Goal: Navigation & Orientation: Find specific page/section

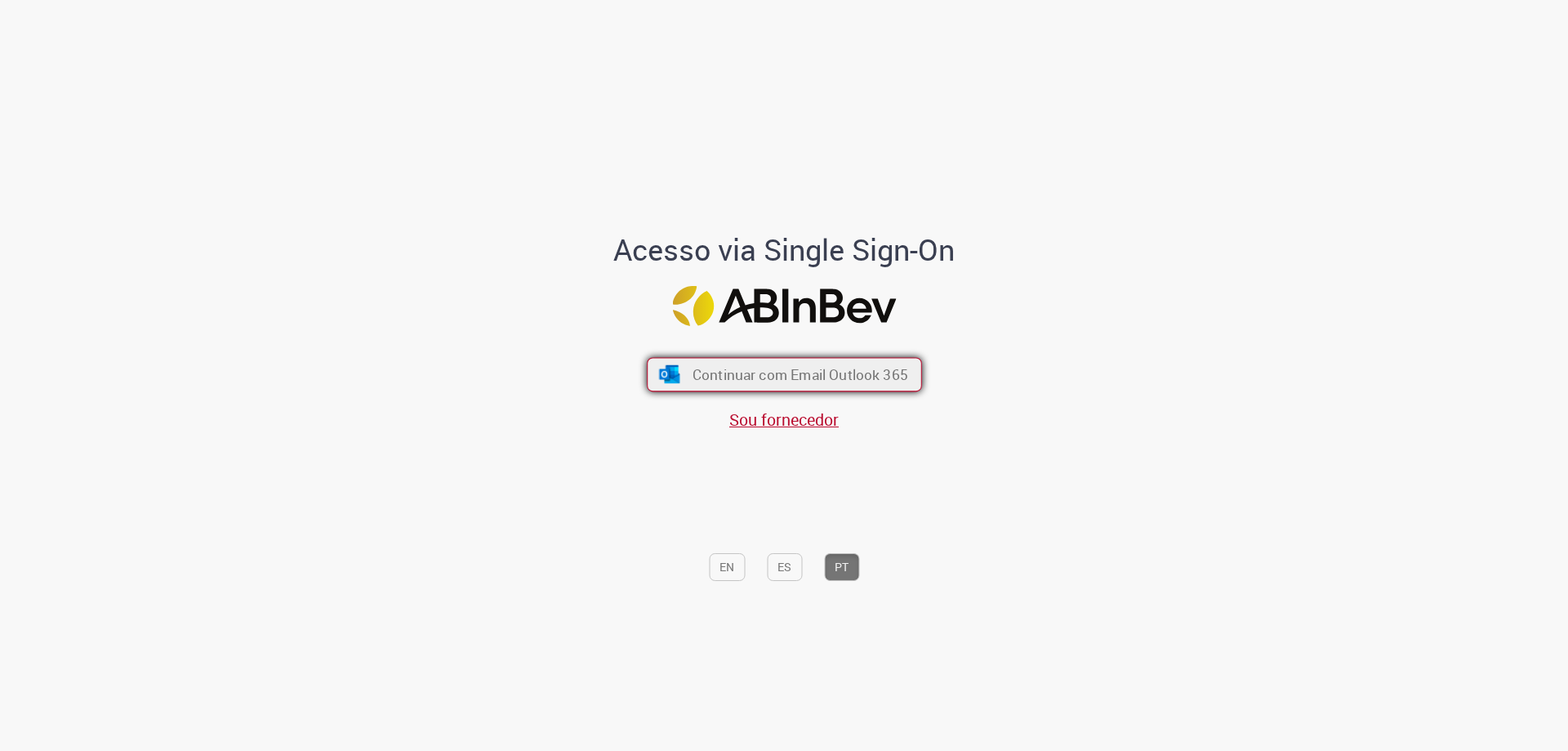
click at [781, 382] on span "Continuar com Email Outlook 365" at bounding box center [799, 375] width 216 height 18
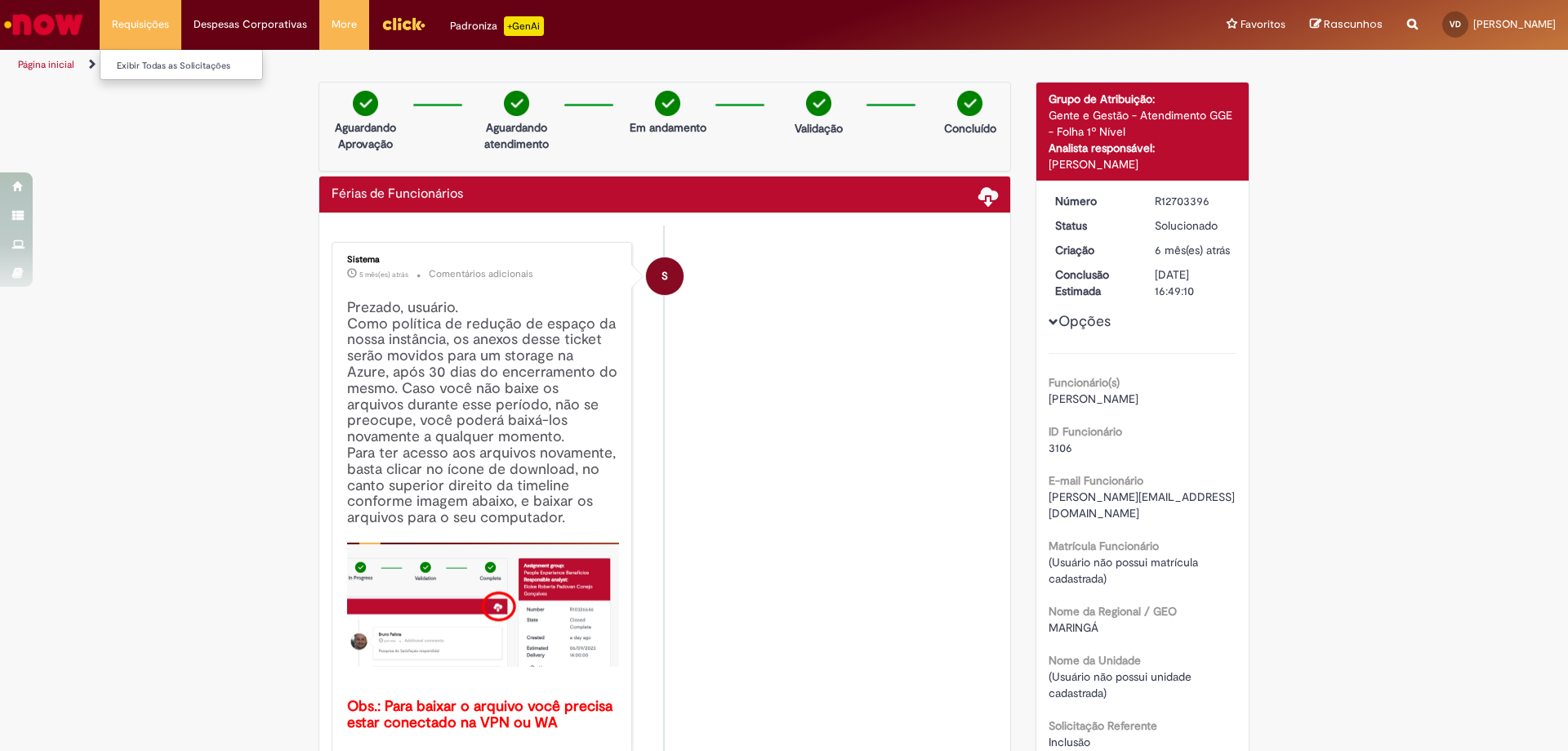
click at [133, 22] on li "Requisições Exibir Todas as Solicitações" at bounding box center [140, 24] width 82 height 49
click at [42, 32] on img "Ir para a Homepage" at bounding box center [44, 25] width 84 height 33
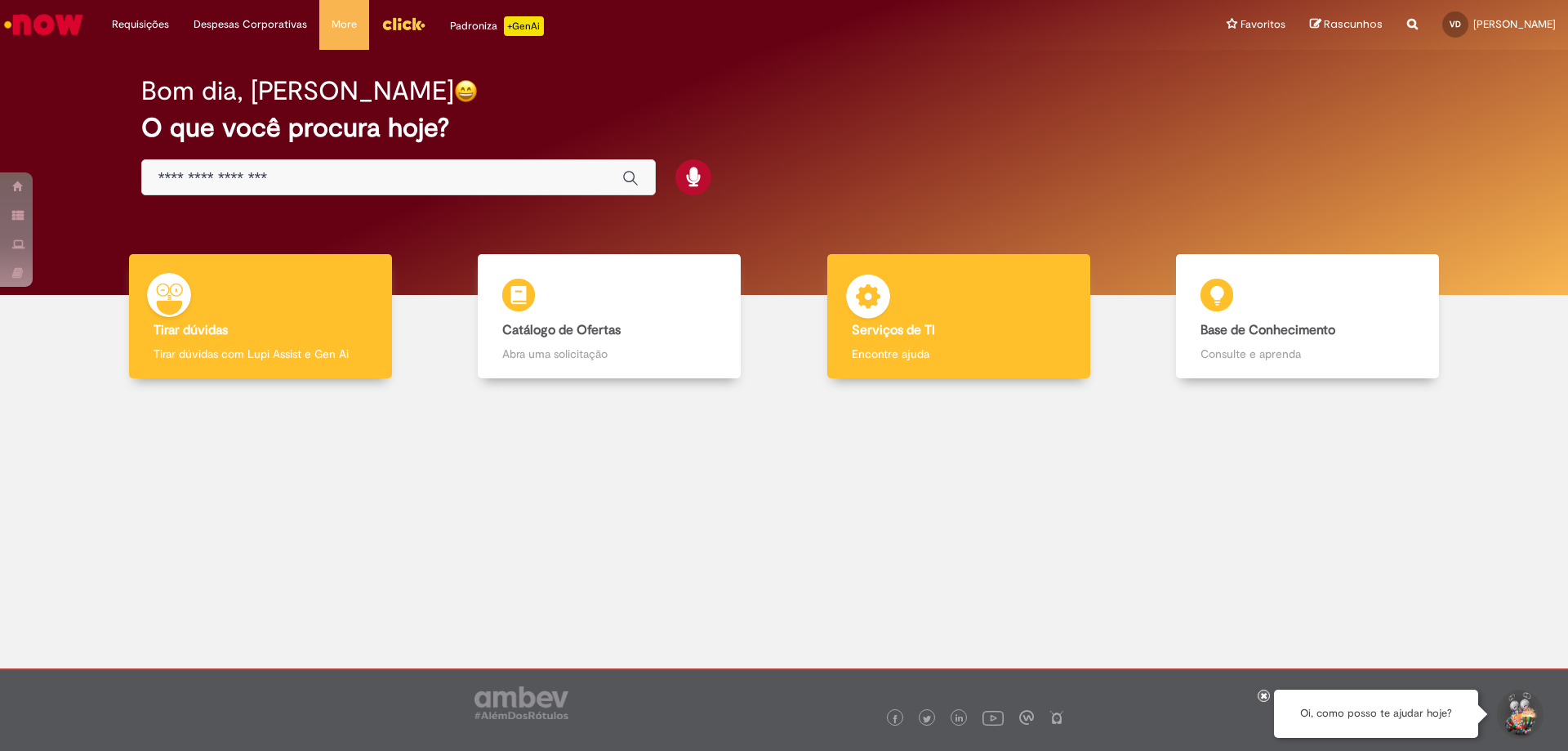
click at [990, 291] on div "Serviços de TI Serviços de TI Encontre ajuda" at bounding box center [959, 317] width 263 height 125
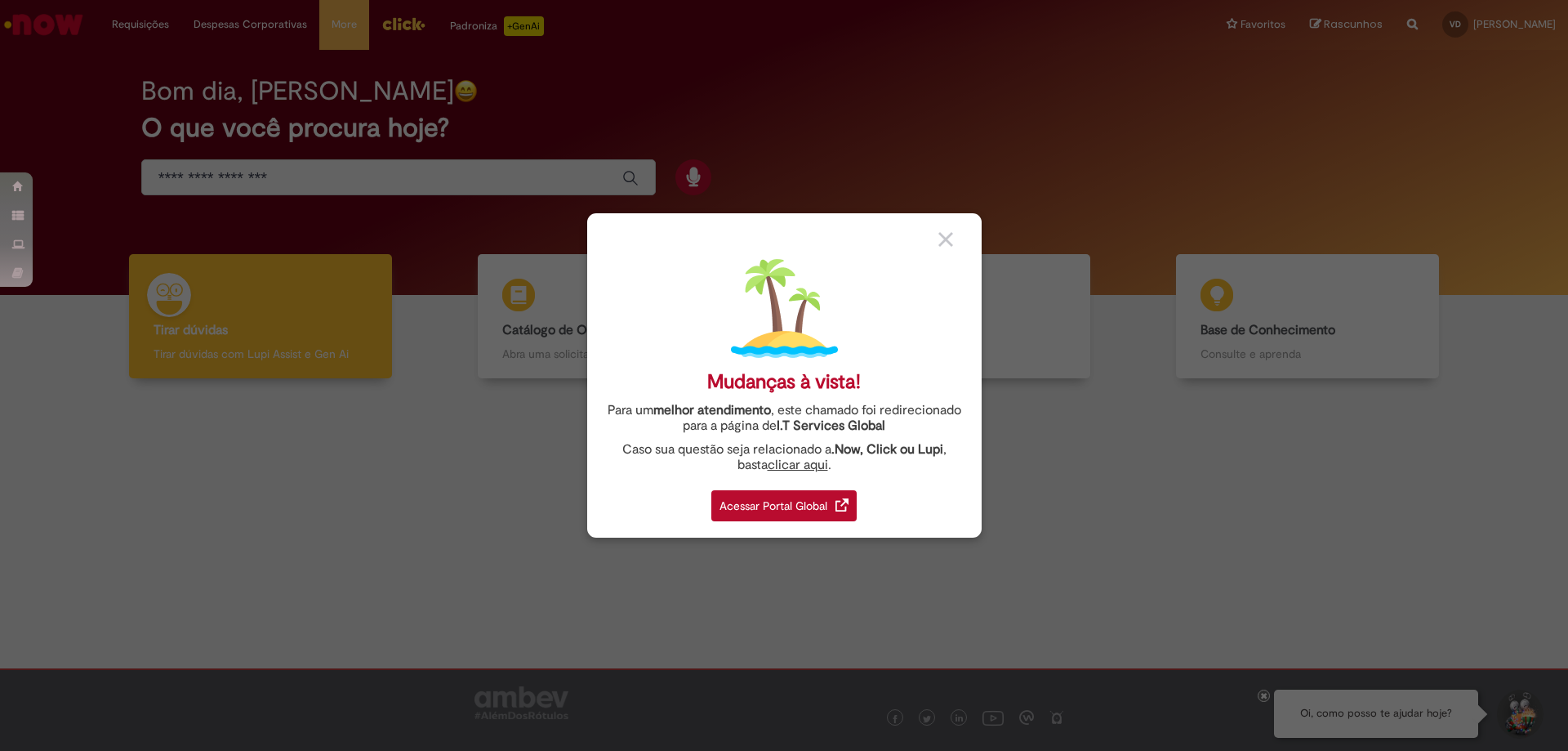
click at [795, 502] on div "Acessar Portal Global" at bounding box center [784, 506] width 145 height 31
